Goal: Transaction & Acquisition: Purchase product/service

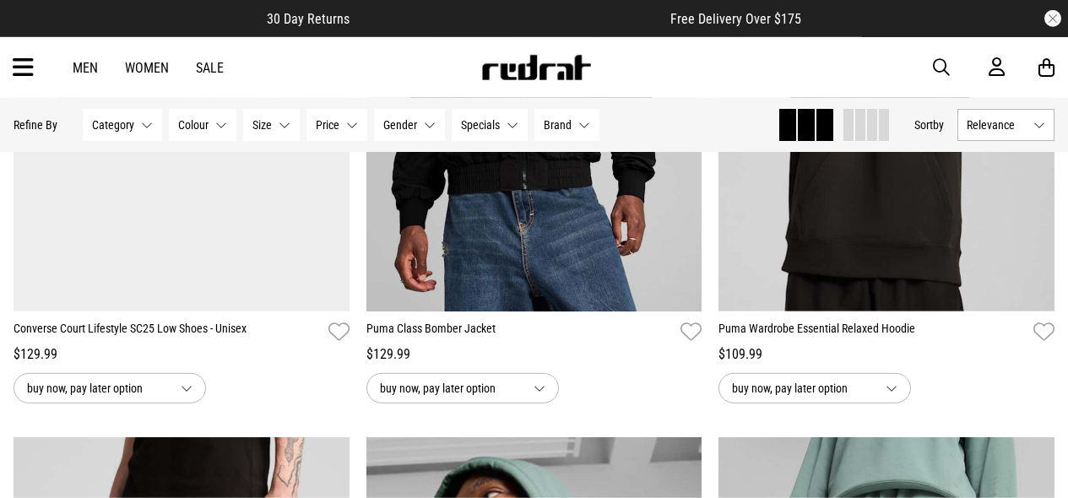
scroll to position [1013, 0]
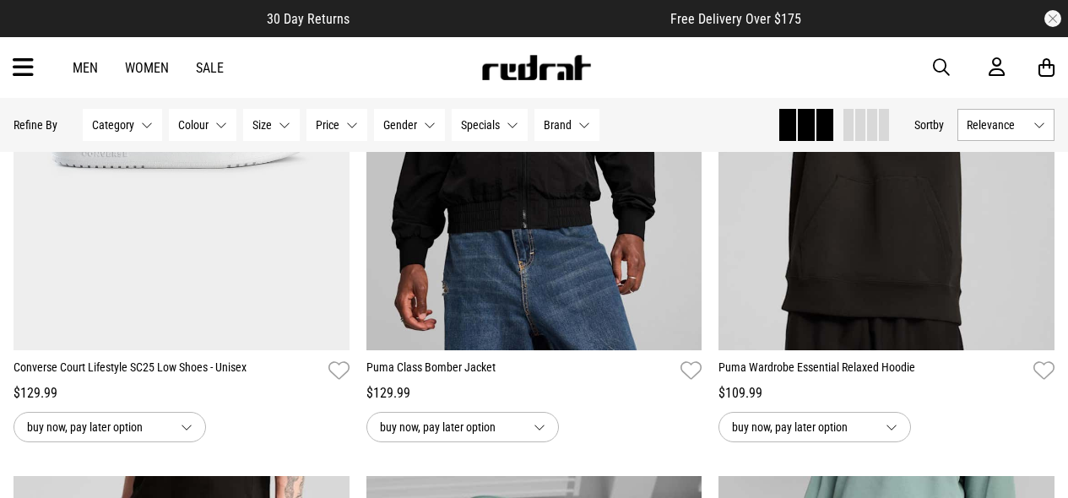
click at [17, 78] on icon at bounding box center [23, 68] width 21 height 28
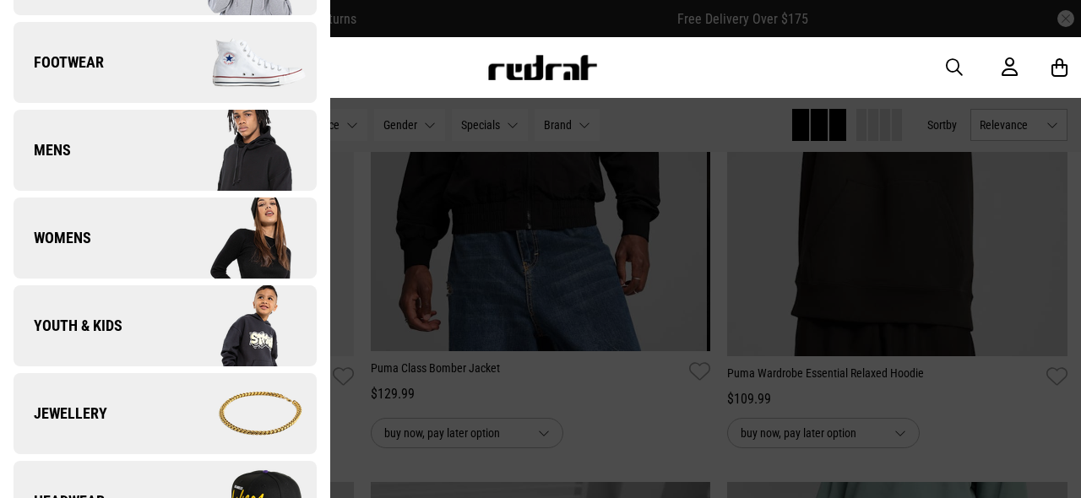
scroll to position [401, 0]
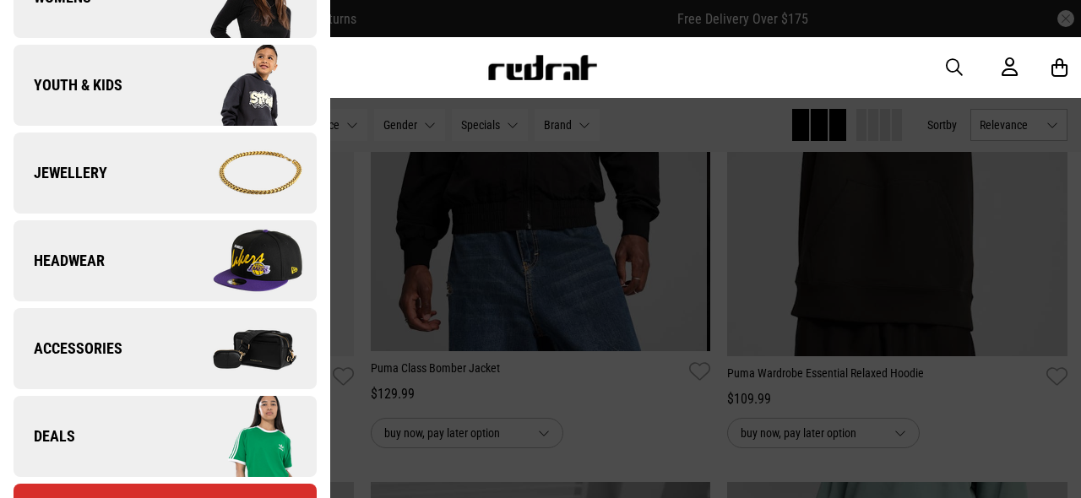
click at [155, 269] on link "Headwear" at bounding box center [165, 260] width 303 height 81
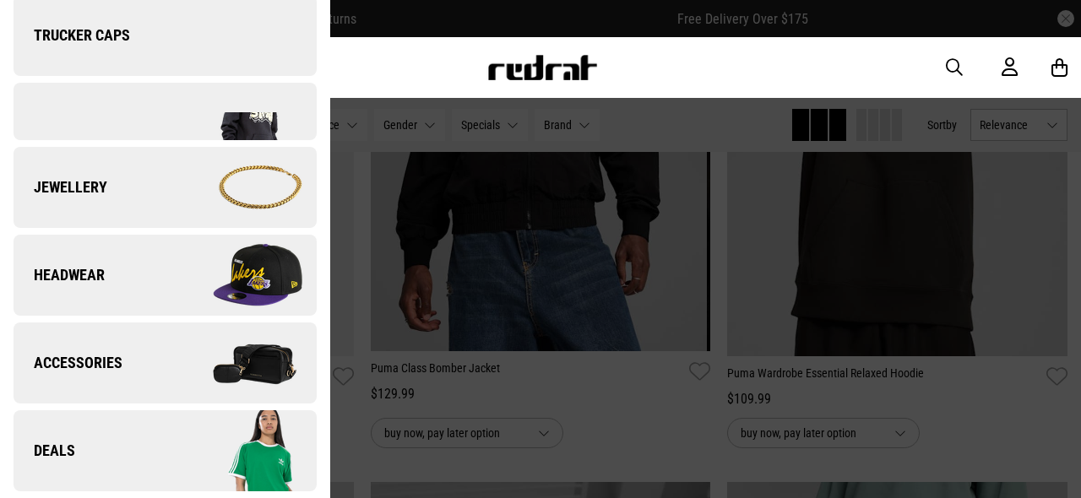
scroll to position [0, 0]
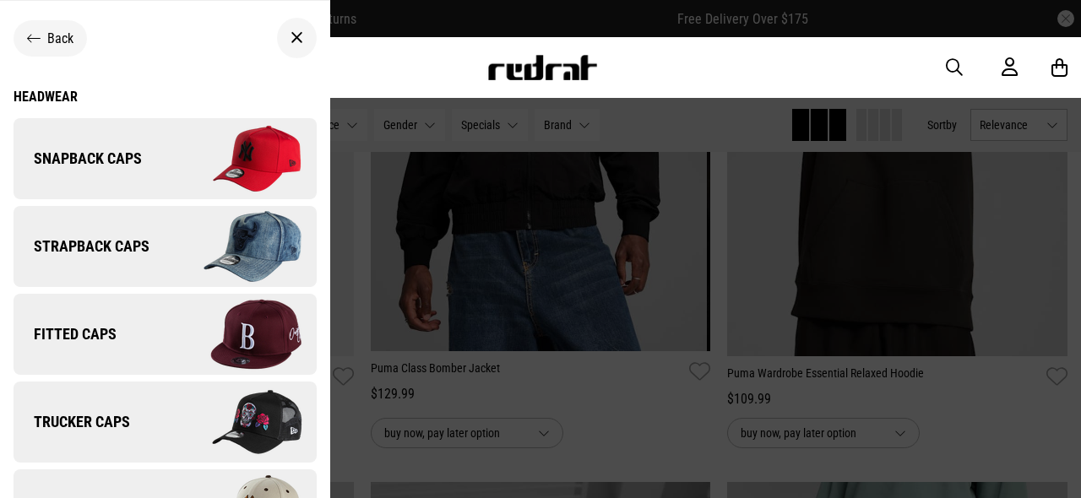
click at [151, 325] on link "Fitted Caps" at bounding box center [165, 334] width 303 height 81
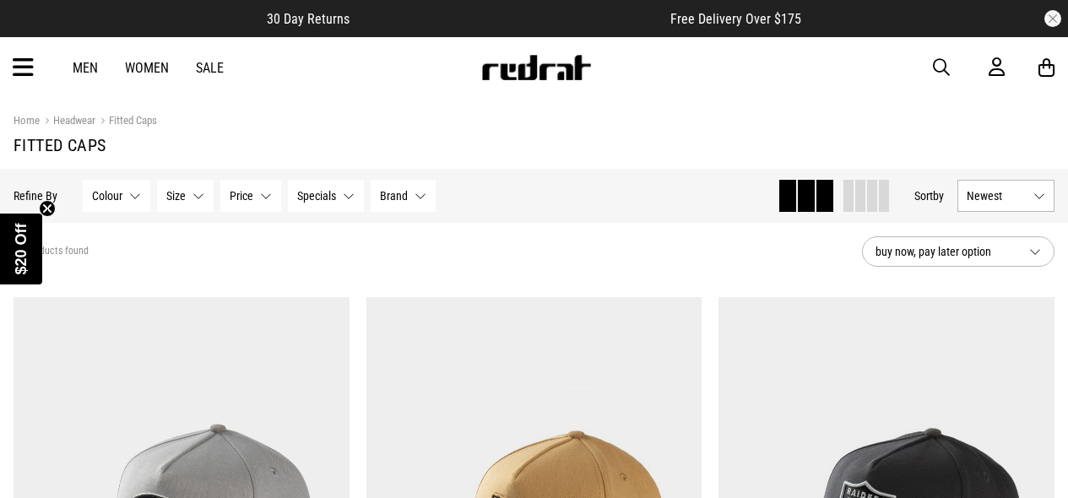
click at [667, 12] on div "1 / 1" at bounding box center [510, 18] width 321 height 17
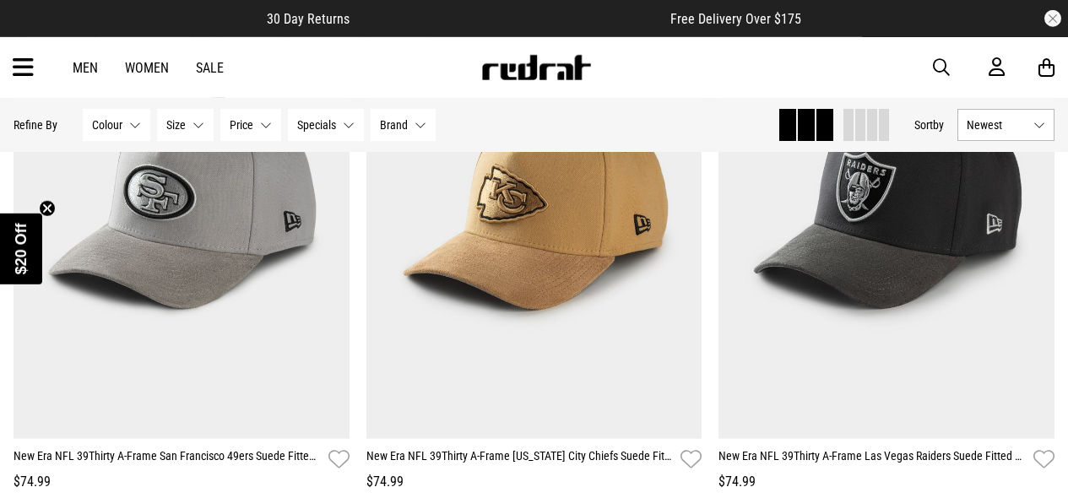
scroll to position [324, 0]
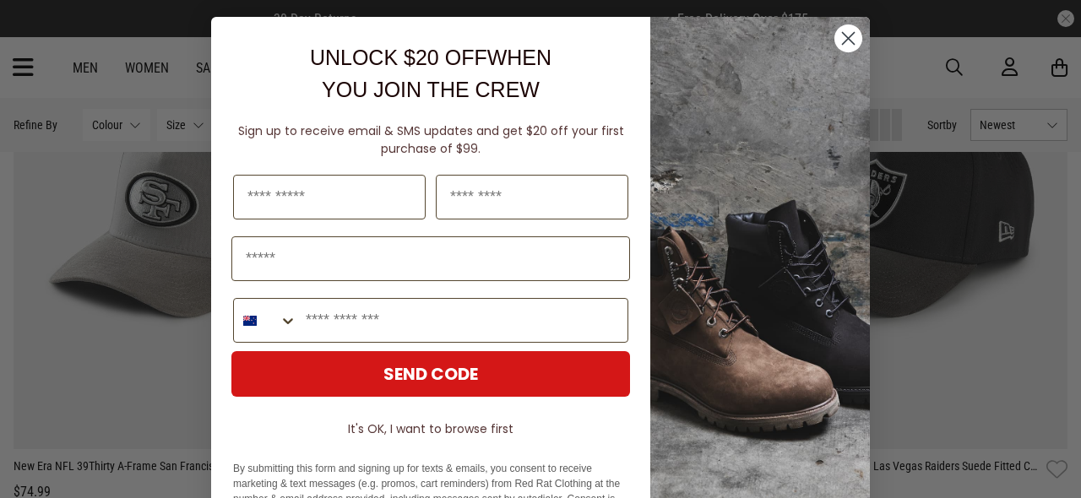
click at [844, 41] on icon "Close dialog" at bounding box center [849, 39] width 12 height 12
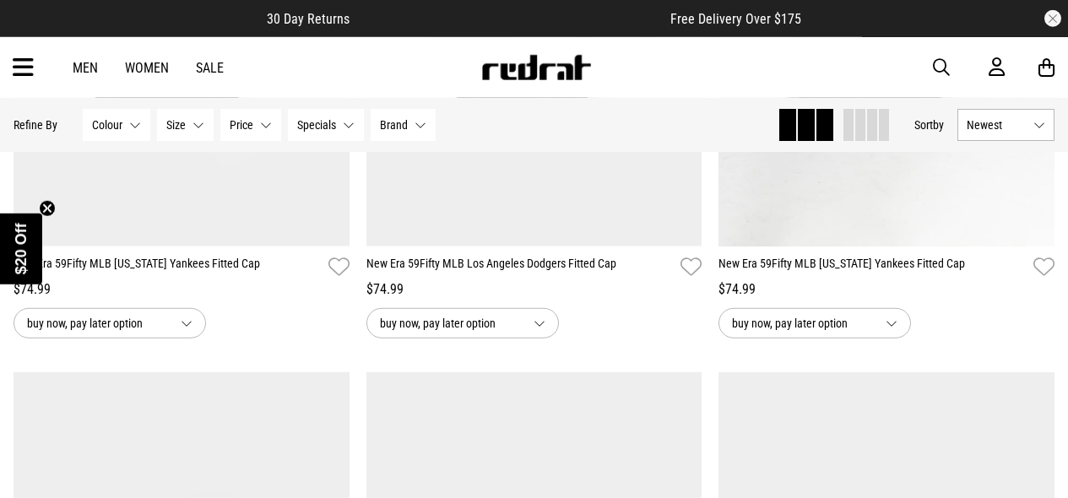
scroll to position [1121, 0]
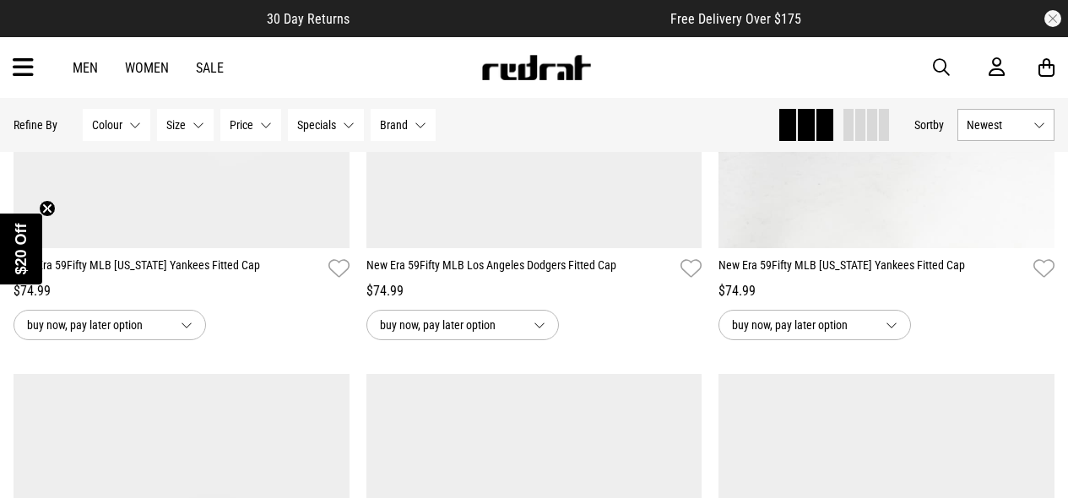
click at [551, 57] on img at bounding box center [535, 67] width 111 height 25
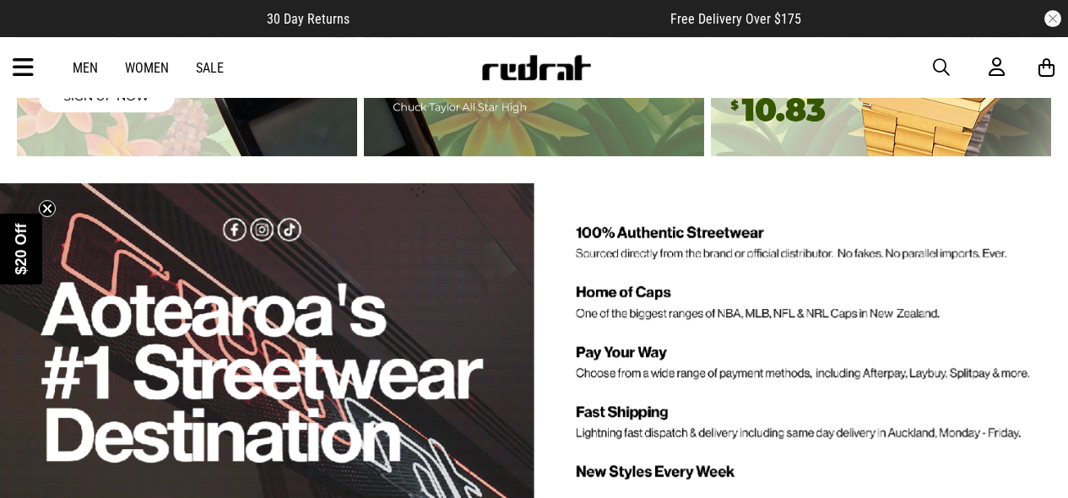
scroll to position [3486, 0]
